Goal: Find specific page/section: Find specific page/section

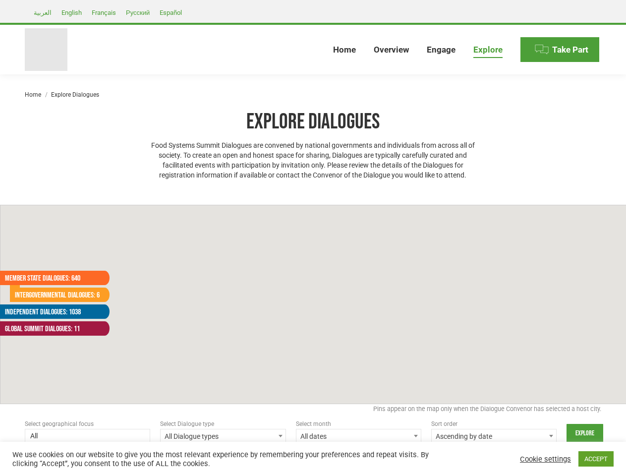
select select
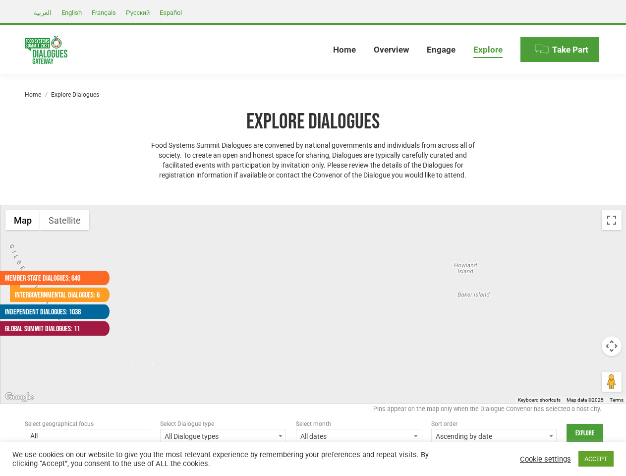
click at [313, 238] on div at bounding box center [313, 304] width 626 height 198
click at [313, 304] on div at bounding box center [313, 304] width 626 height 198
click at [23, 220] on button "Map" at bounding box center [22, 220] width 35 height 20
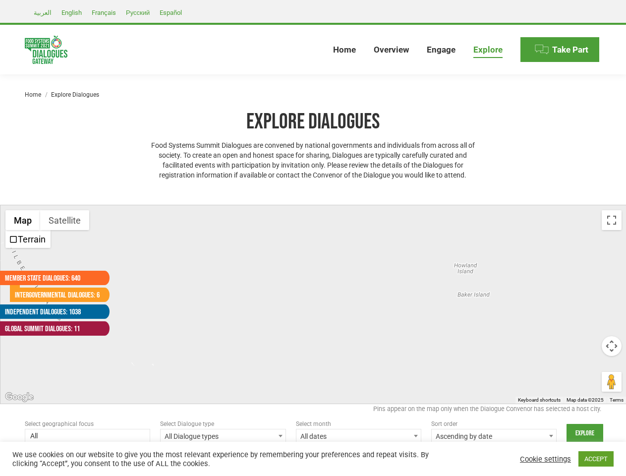
click at [23, 220] on button "Map" at bounding box center [22, 220] width 35 height 20
click at [64, 220] on button "Satellite" at bounding box center [64, 220] width 49 height 20
click at [64, 220] on button "Satellite" at bounding box center [65, 220] width 51 height 20
click at [611, 220] on button "Toggle fullscreen view" at bounding box center [611, 220] width 20 height 20
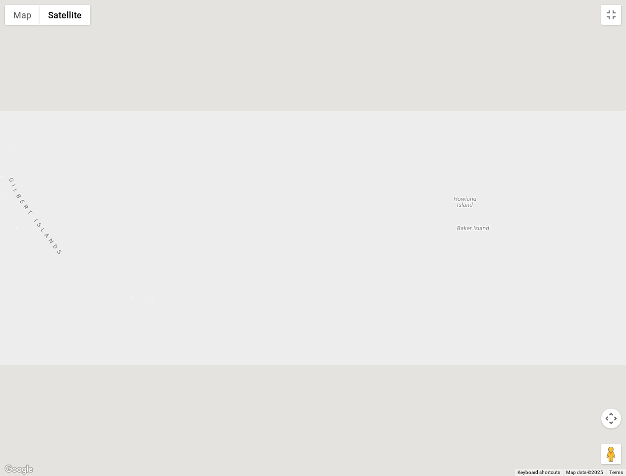
click at [611, 346] on div at bounding box center [313, 238] width 626 height 476
